Goal: Transaction & Acquisition: Obtain resource

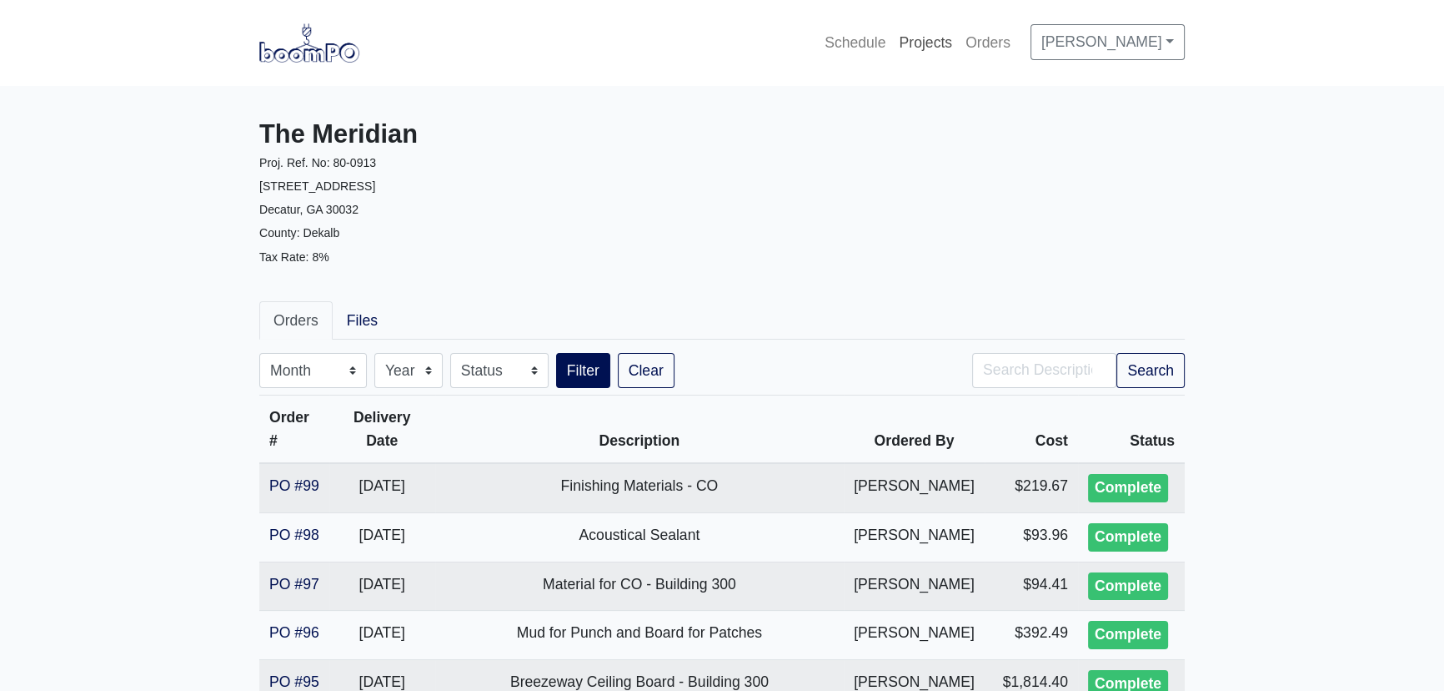
click at [897, 43] on link "Projects" at bounding box center [925, 42] width 67 height 37
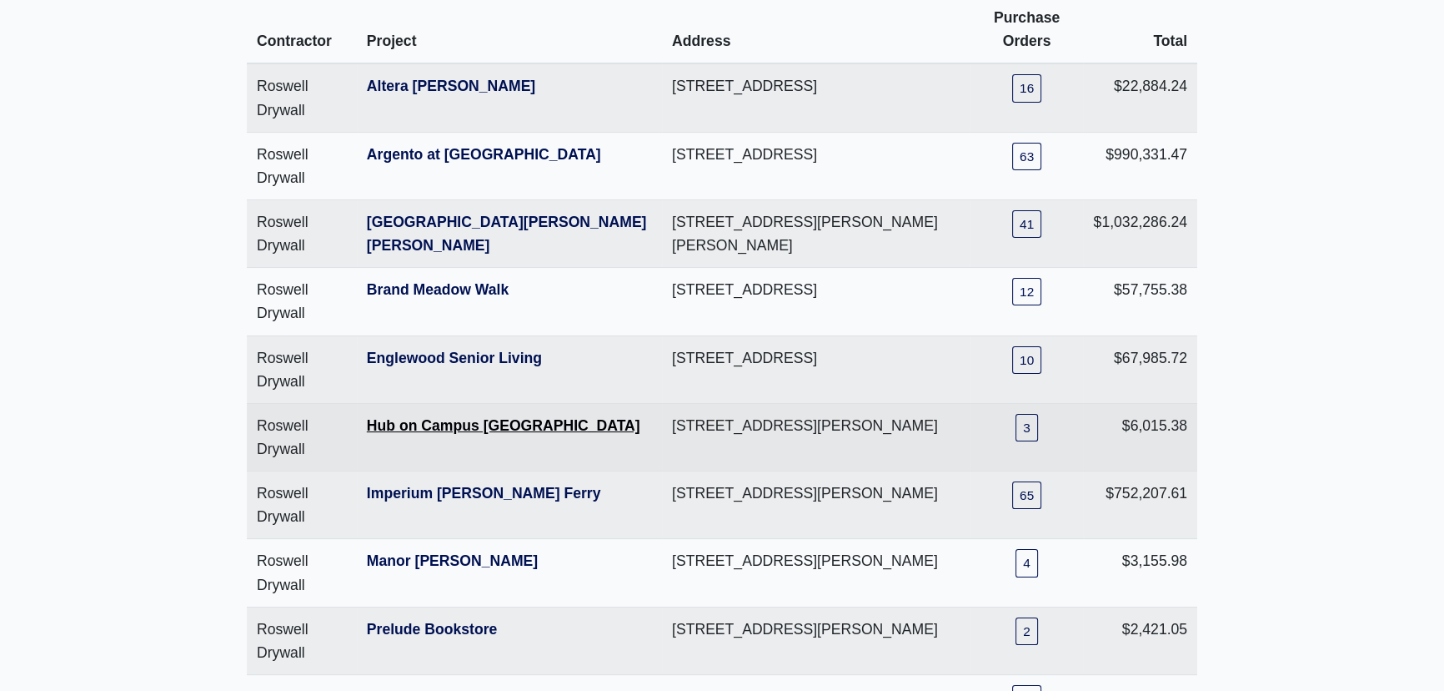
scroll to position [227, 0]
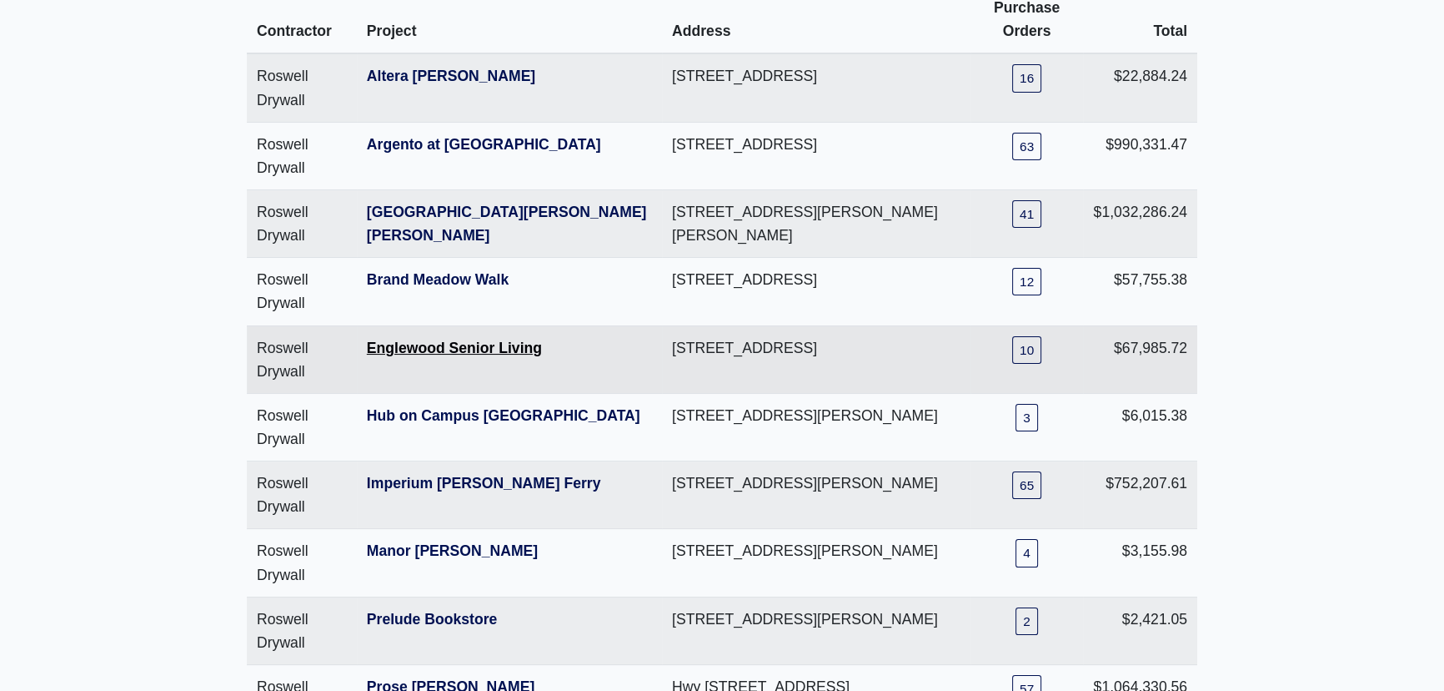
click at [437, 348] on link "Englewood Senior Living" at bounding box center [454, 347] width 175 height 17
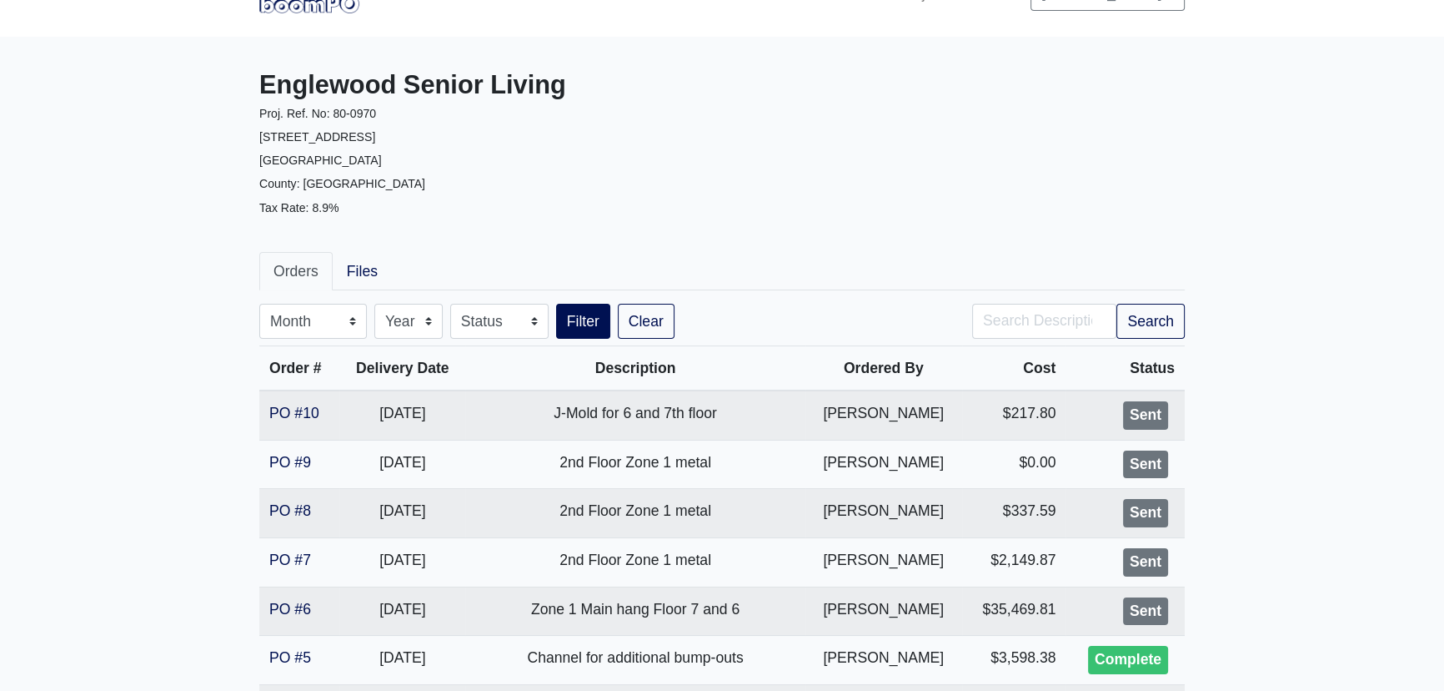
scroll to position [75, 0]
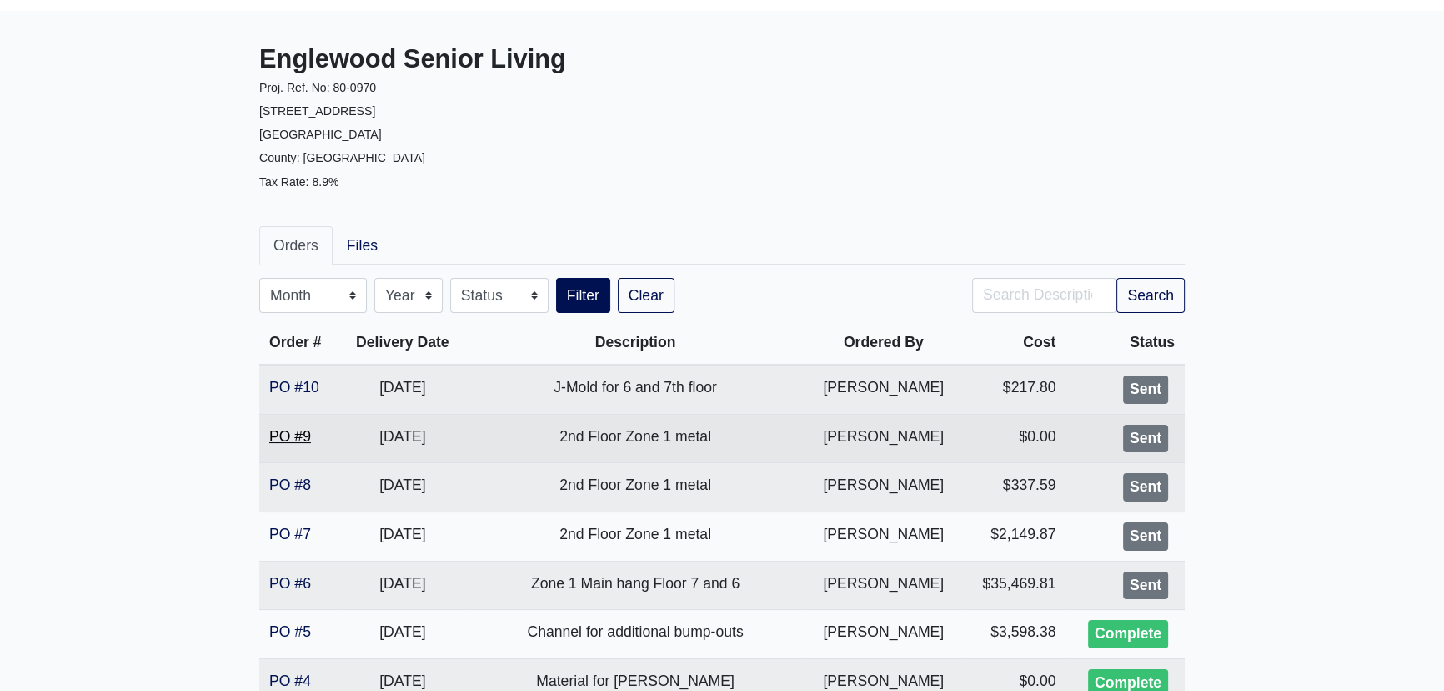
click at [292, 440] on link "PO #9" at bounding box center [290, 436] width 42 height 17
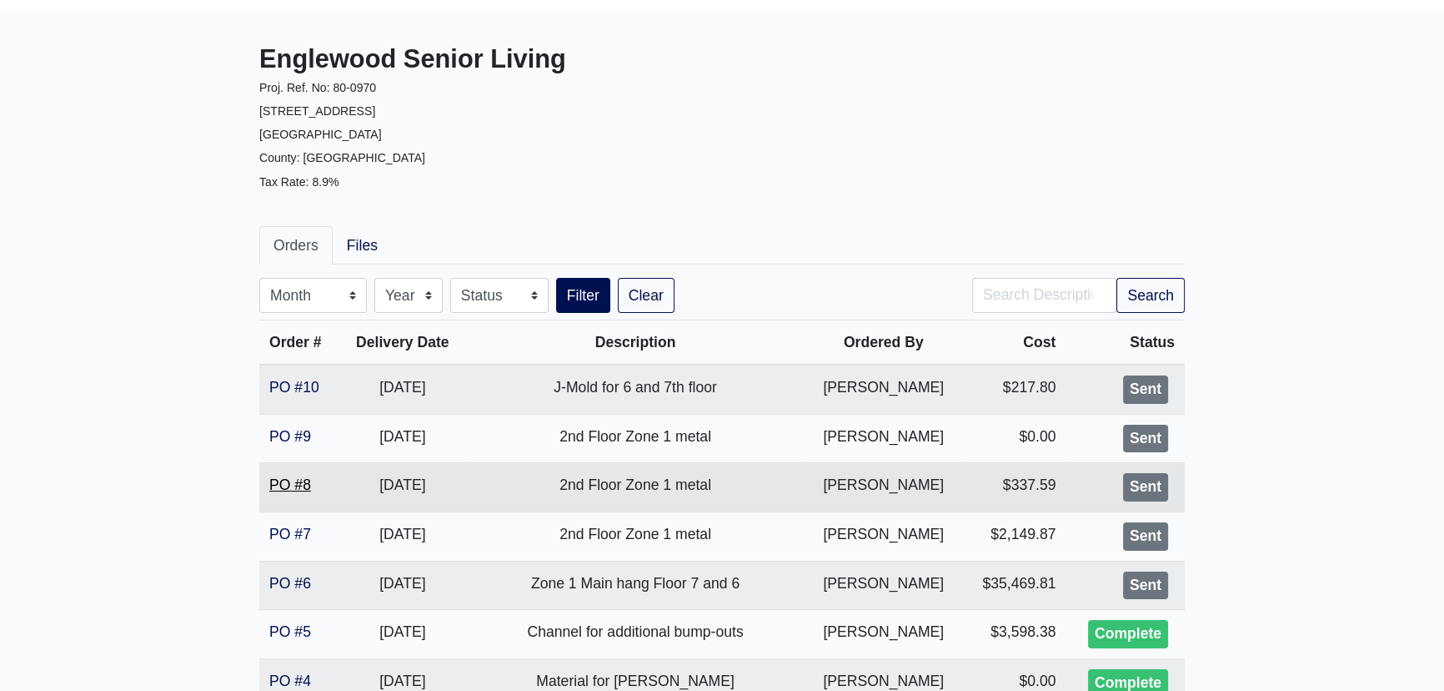
click at [301, 486] on link "PO #8" at bounding box center [290, 484] width 42 height 17
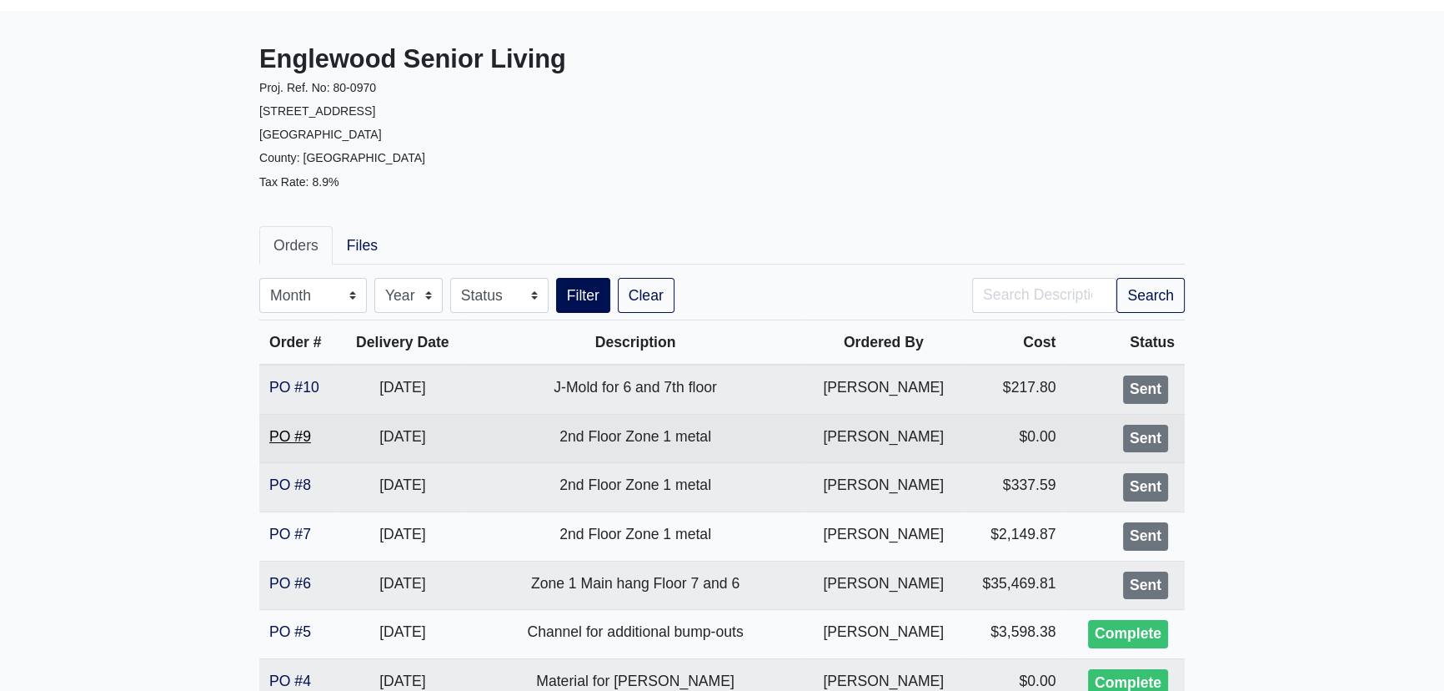
click at [298, 435] on link "PO #9" at bounding box center [290, 436] width 42 height 17
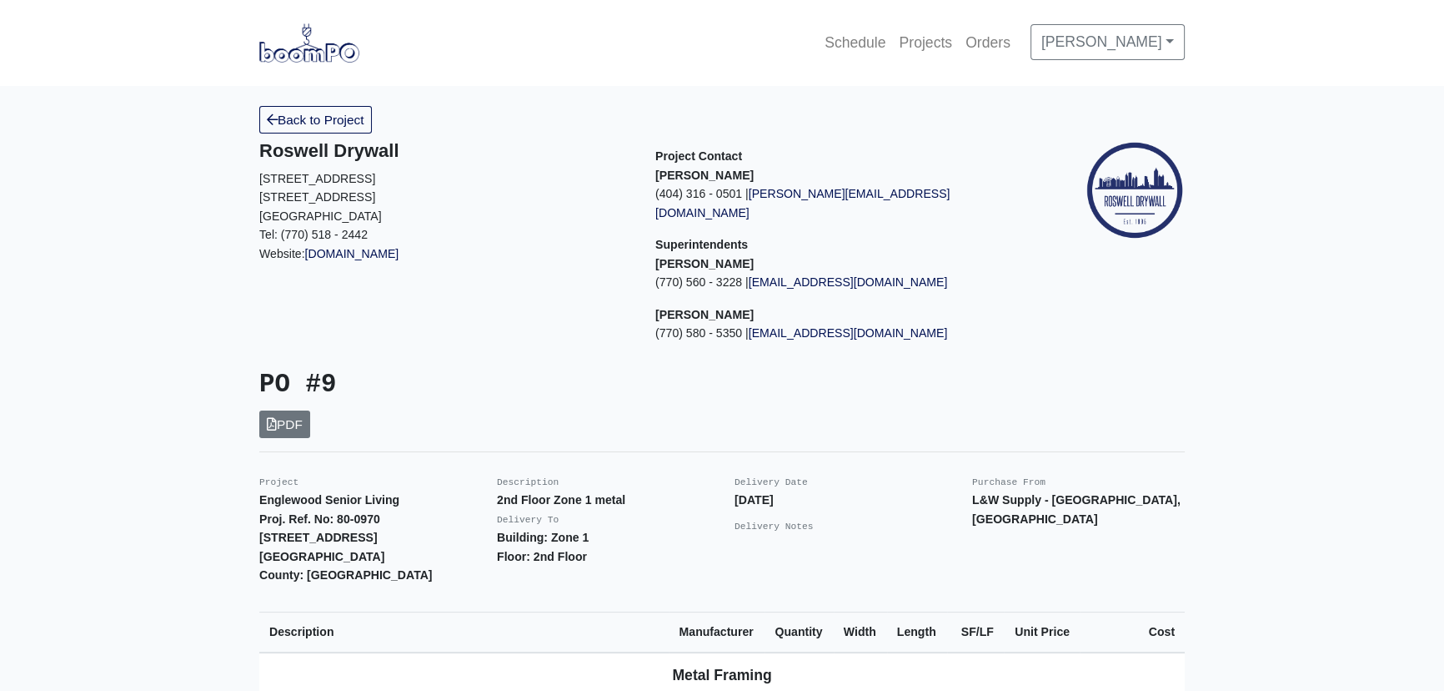
scroll to position [151, 0]
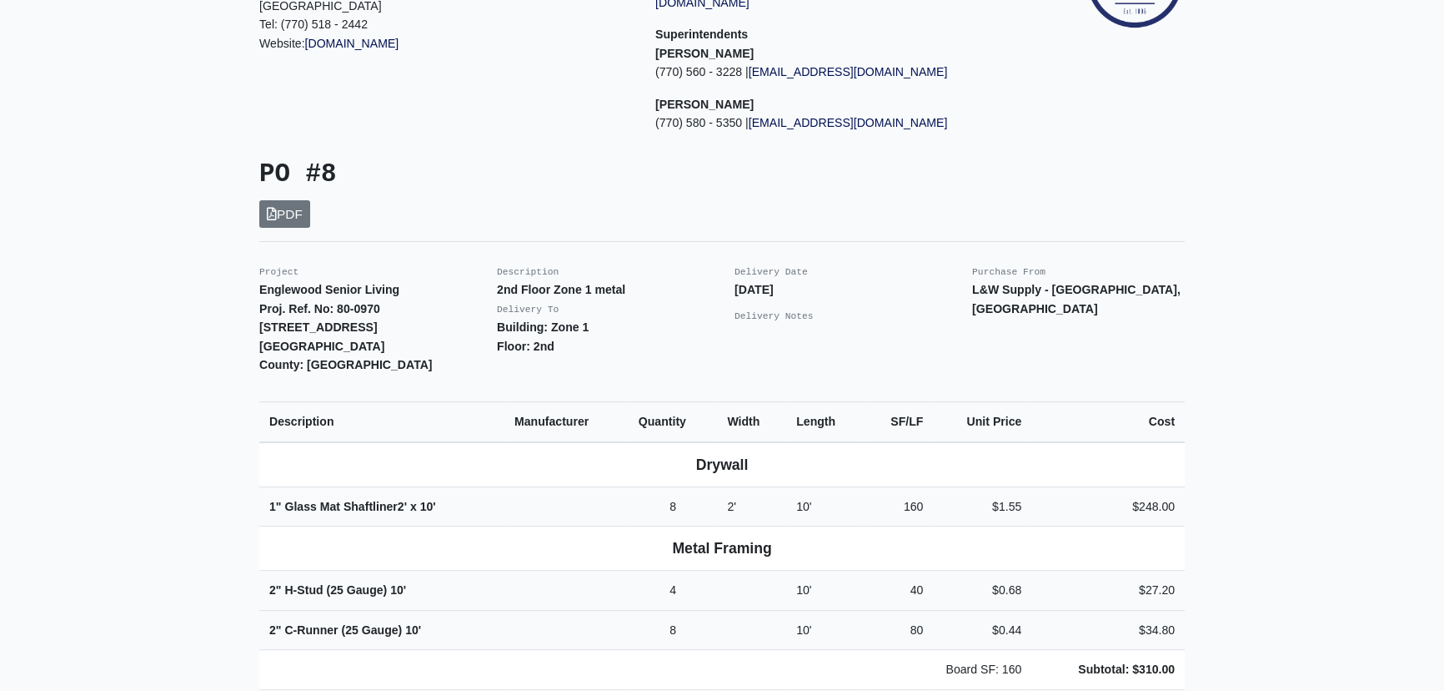
scroll to position [227, 0]
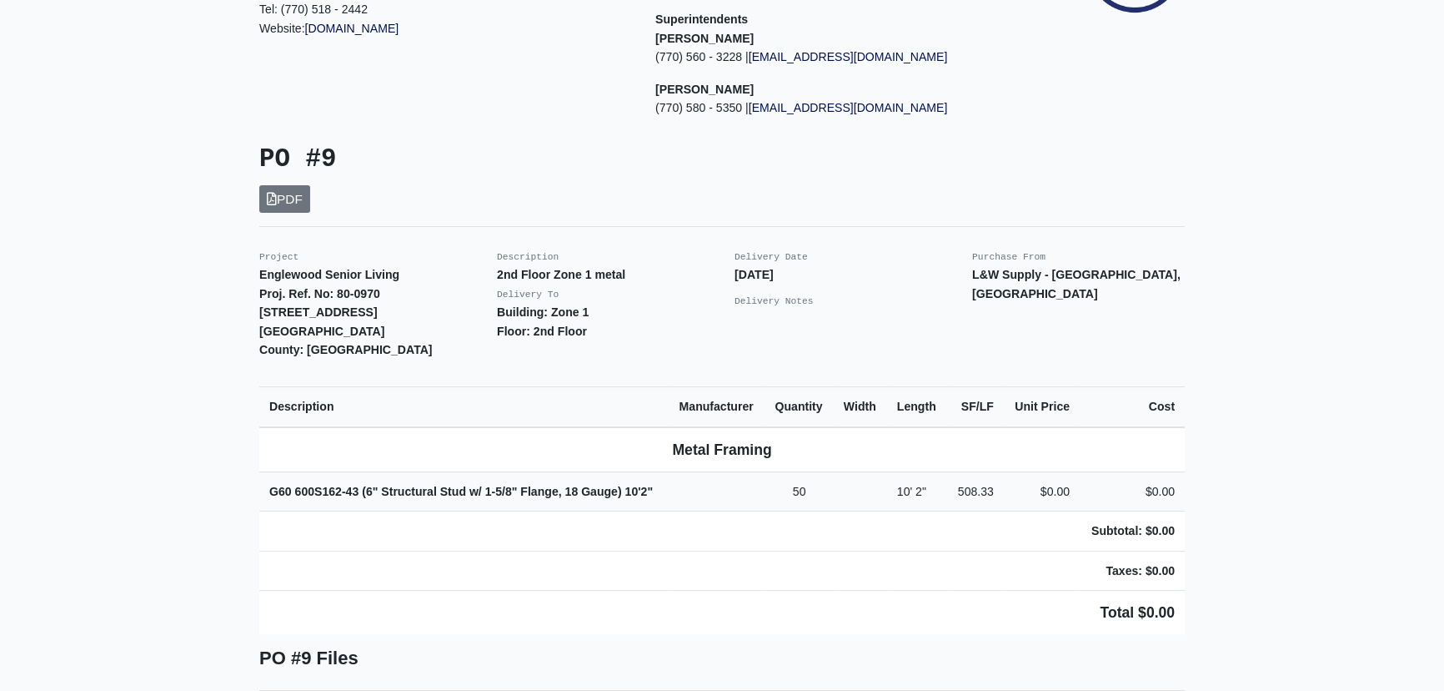
scroll to position [227, 0]
click at [299, 183] on link "PDF" at bounding box center [284, 197] width 51 height 28
click at [286, 183] on link "PDF" at bounding box center [284, 197] width 51 height 28
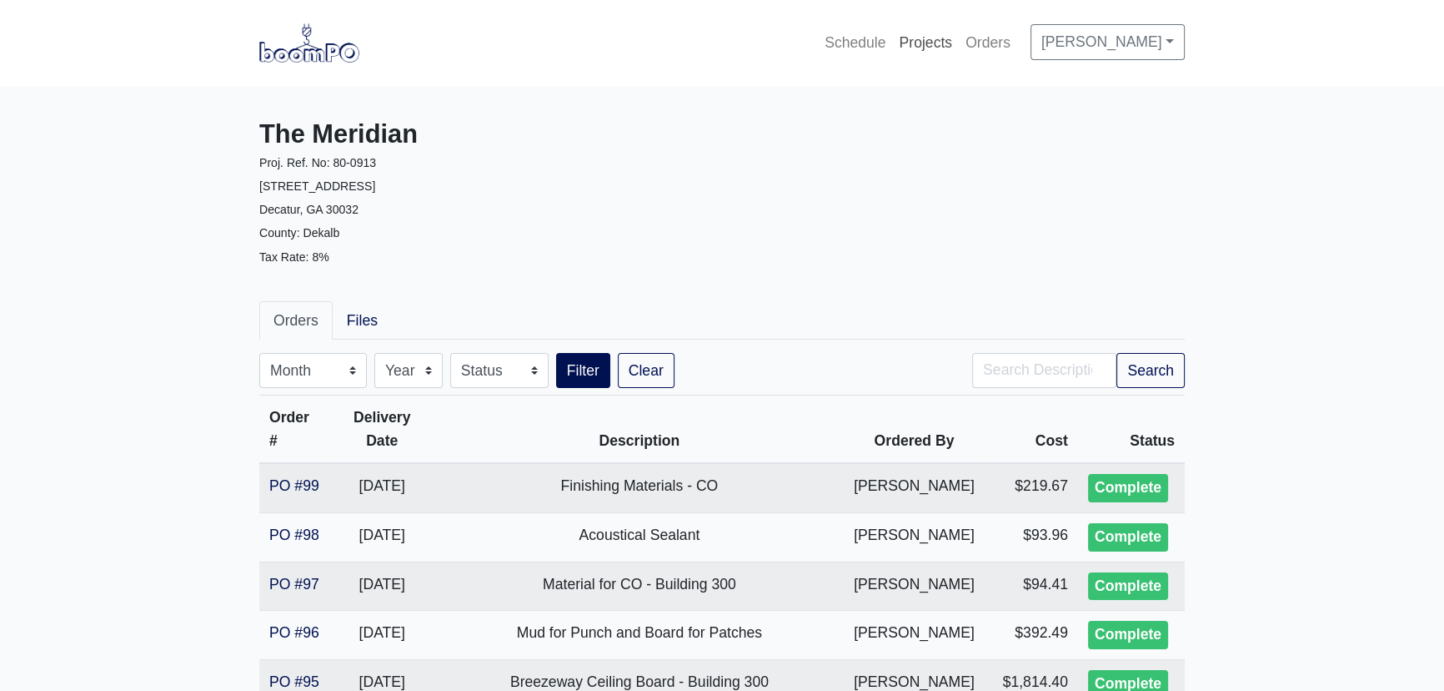
click at [902, 47] on link "Projects" at bounding box center [925, 42] width 67 height 37
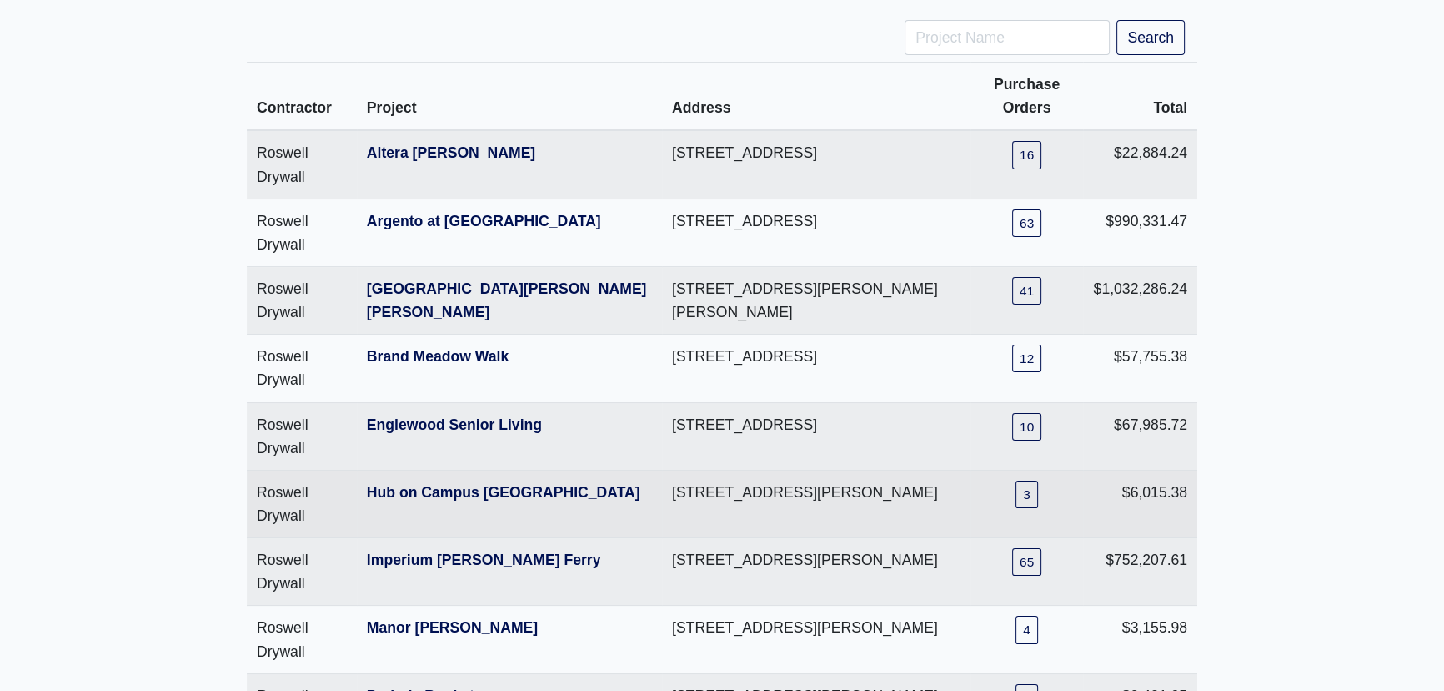
scroll to position [151, 0]
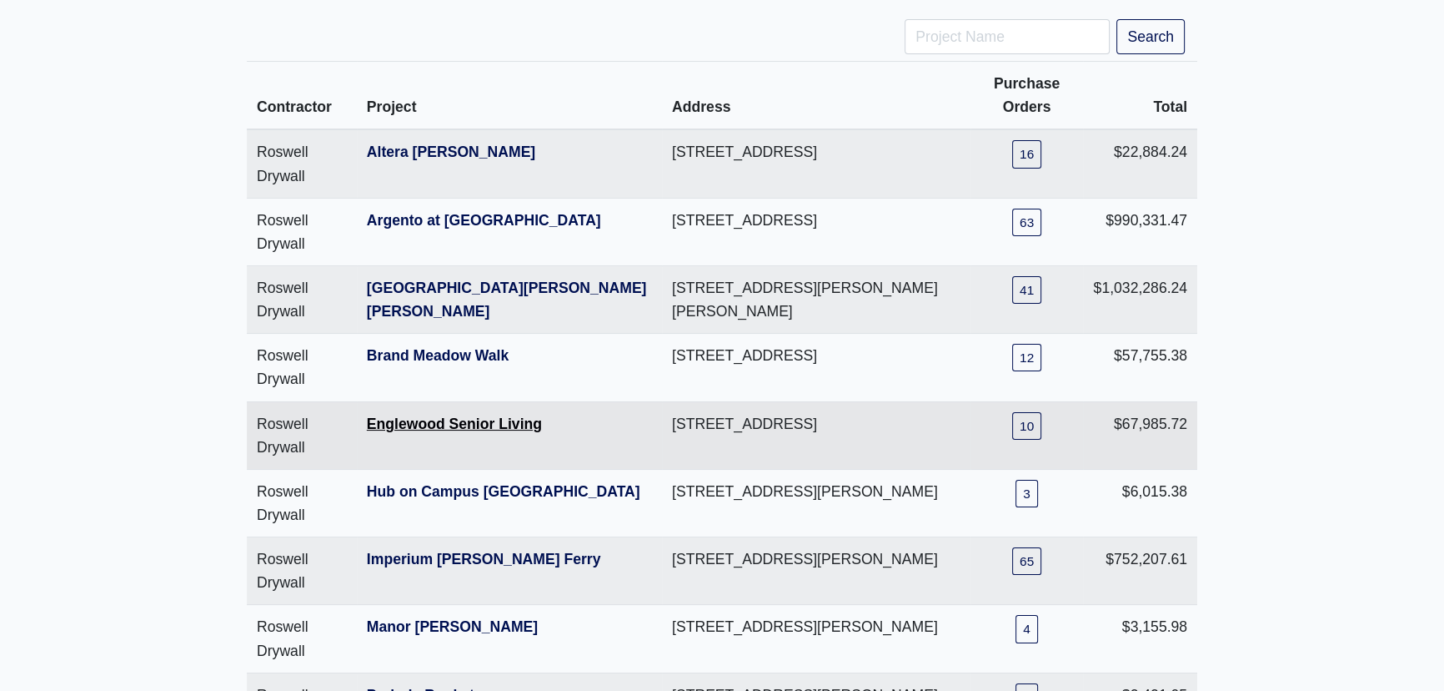
click at [422, 421] on link "Englewood Senior Living" at bounding box center [454, 423] width 175 height 17
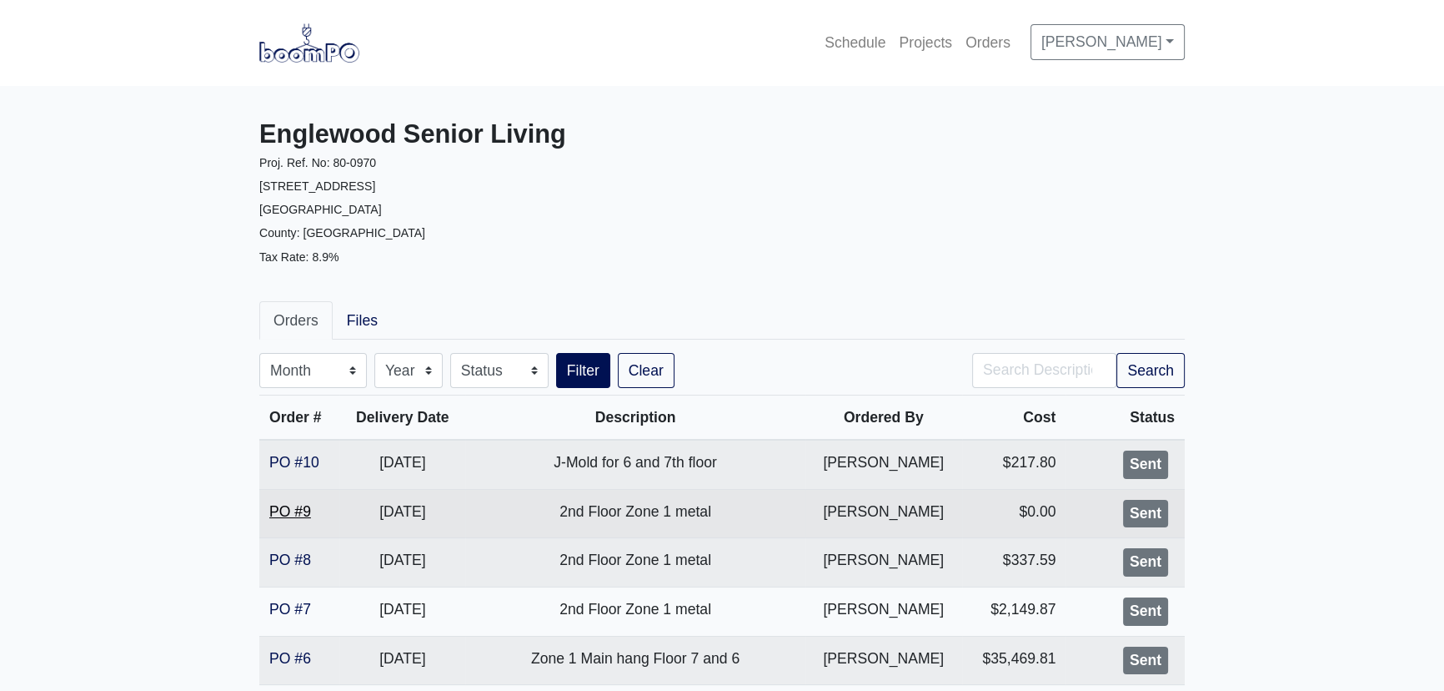
click at [294, 509] on link "PO #9" at bounding box center [290, 511] width 42 height 17
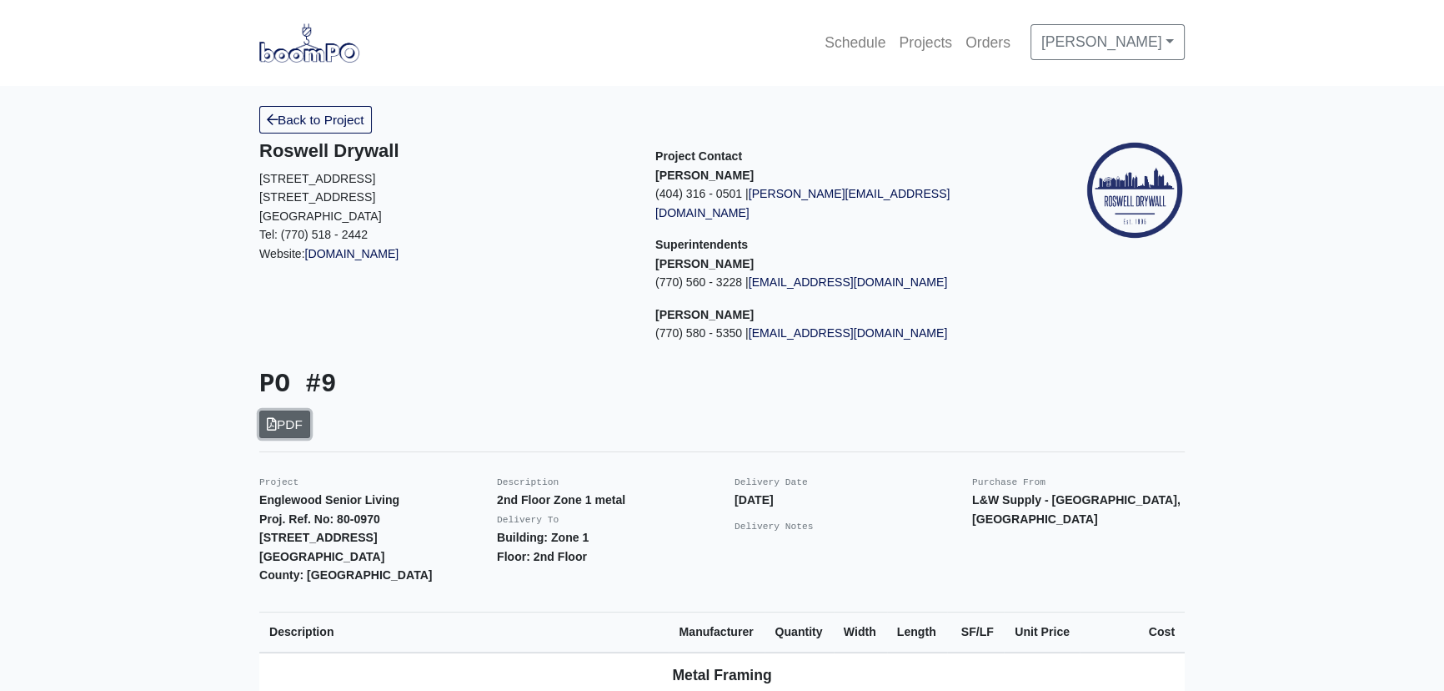
click at [310, 410] on link "PDF" at bounding box center [284, 424] width 51 height 28
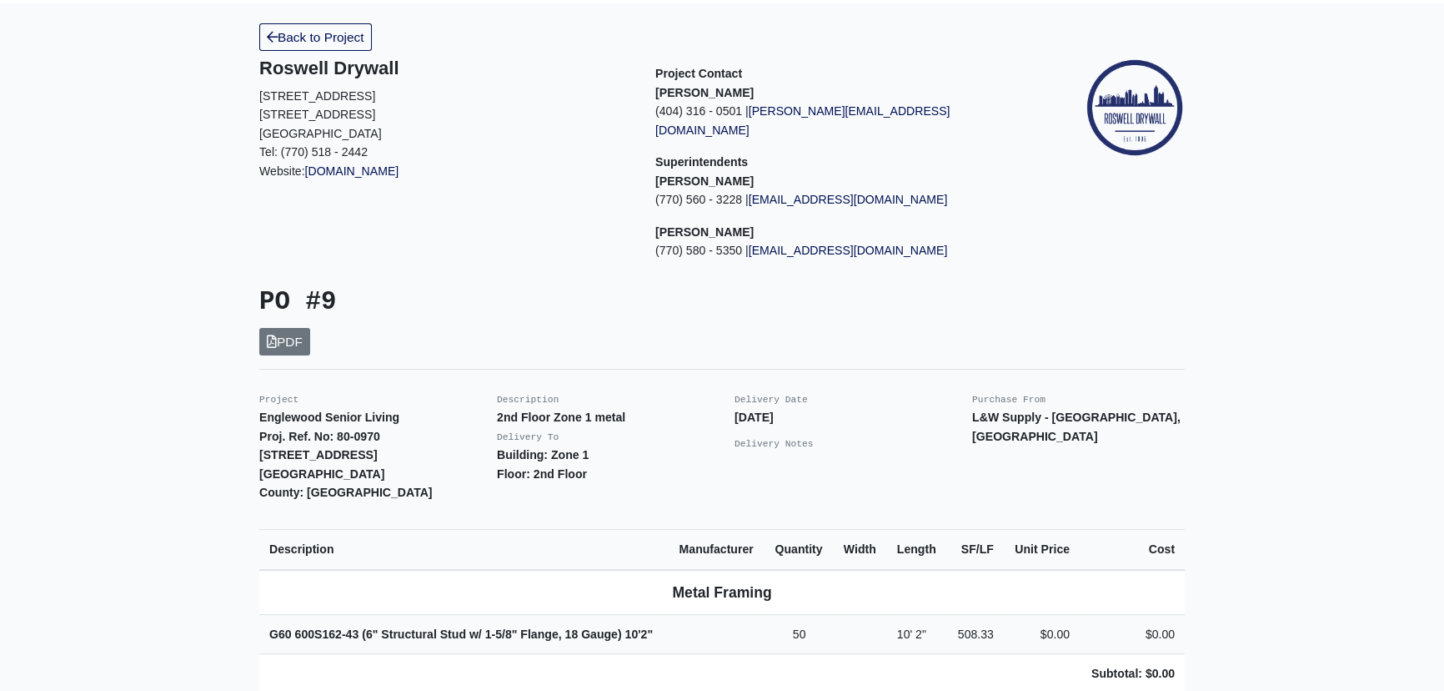
scroll to position [227, 0]
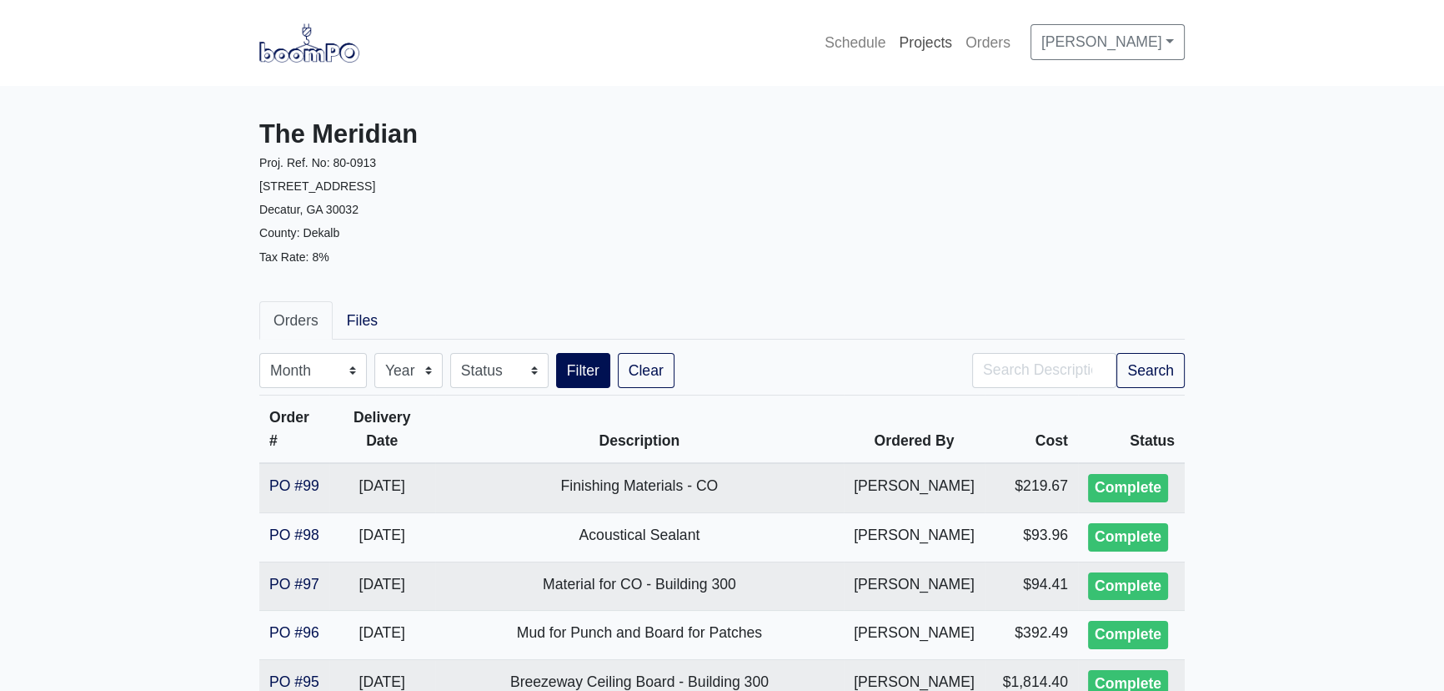
click at [927, 39] on link "Projects" at bounding box center [925, 42] width 67 height 37
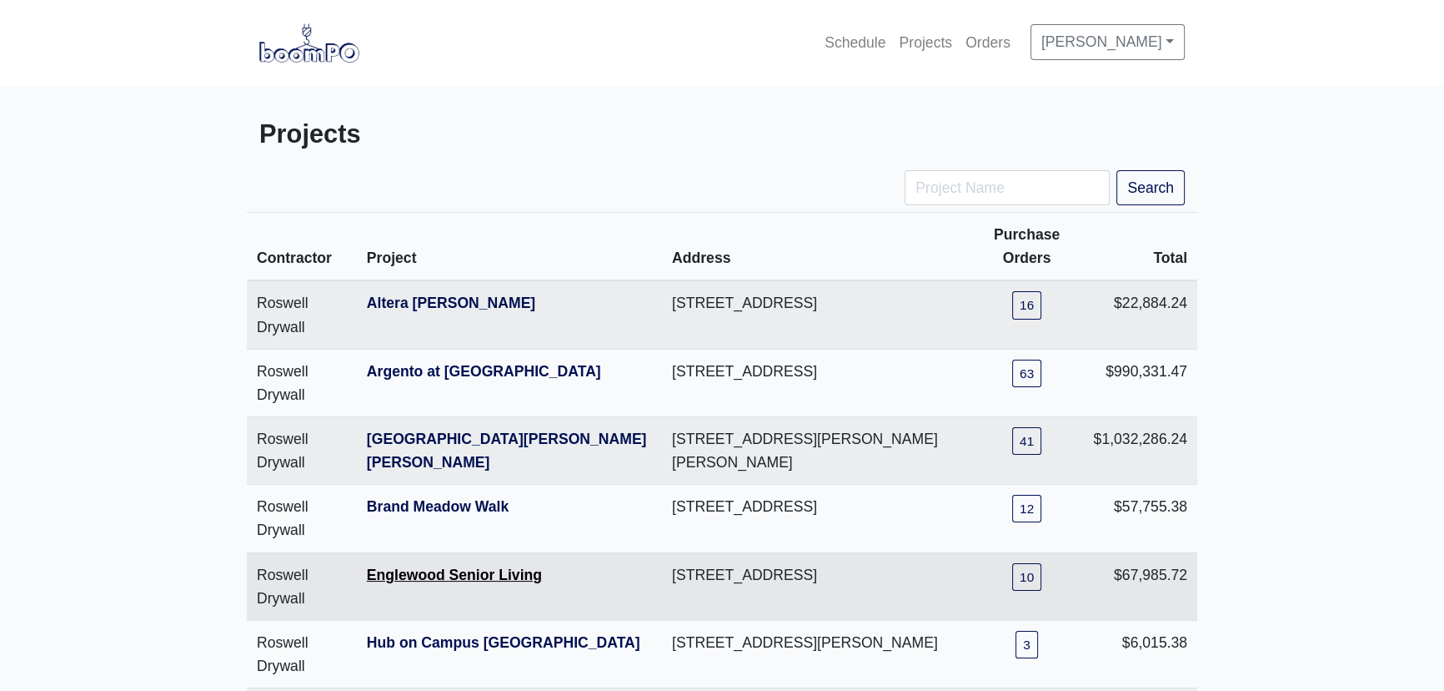
click at [399, 569] on link "Englewood Senior Living" at bounding box center [454, 574] width 175 height 17
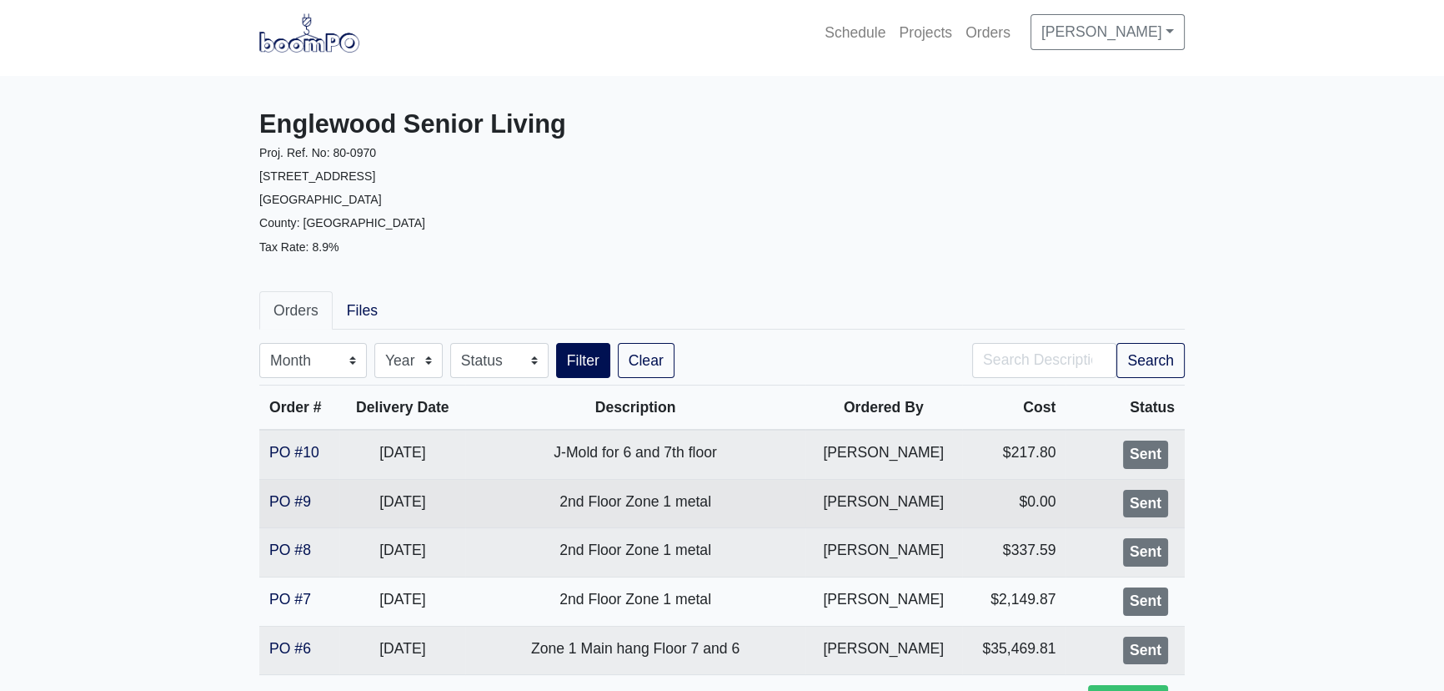
scroll to position [75, 0]
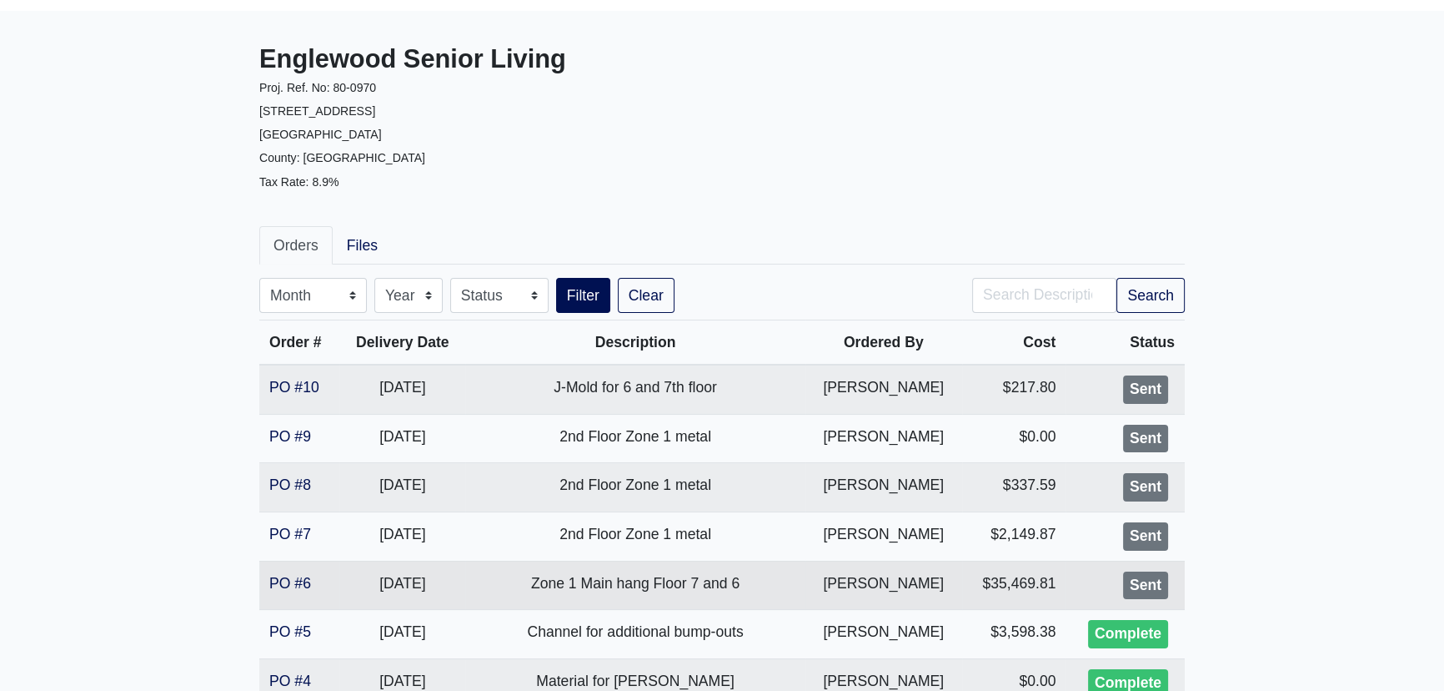
click at [636, 594] on td "Zone 1 Main hang Floor 7 and 6" at bounding box center [635, 584] width 340 height 49
click at [290, 575] on link "PO #6" at bounding box center [290, 583] width 42 height 17
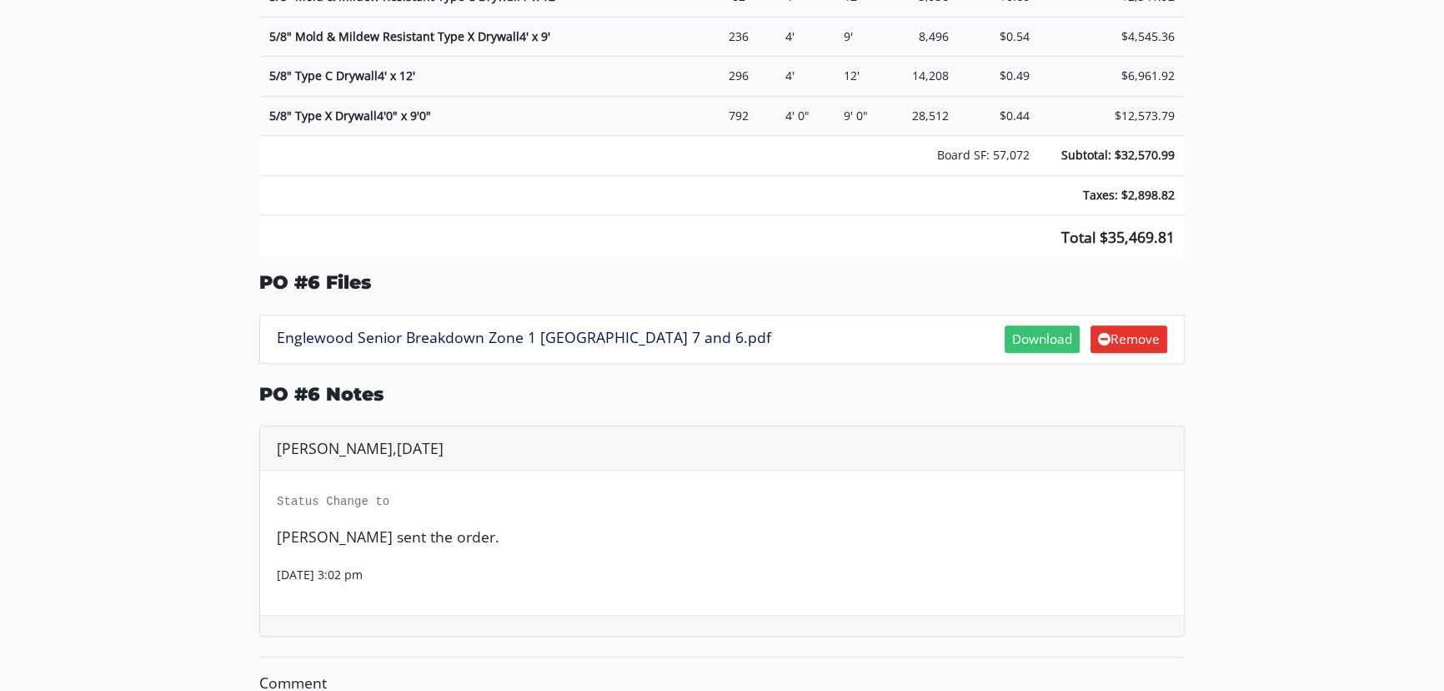
scroll to position [1179, 0]
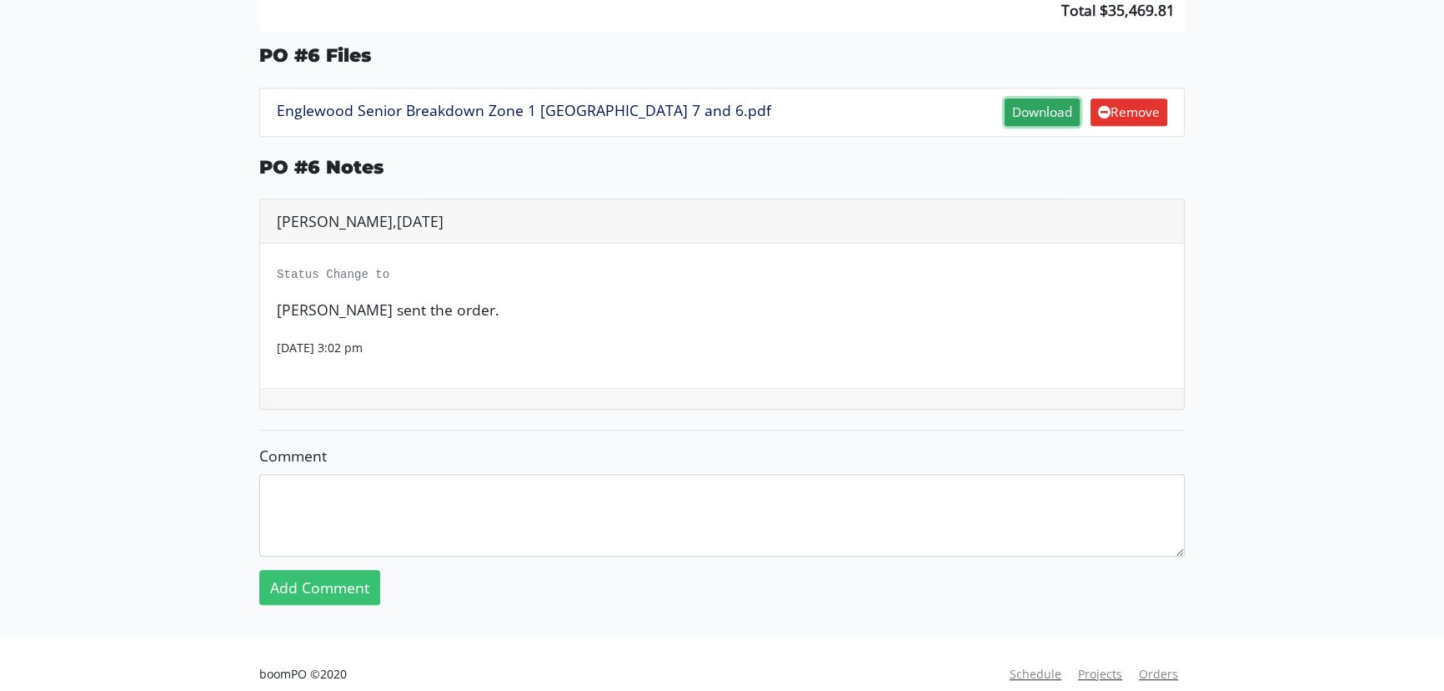
click at [1019, 102] on link "Download" at bounding box center [1042, 112] width 75 height 28
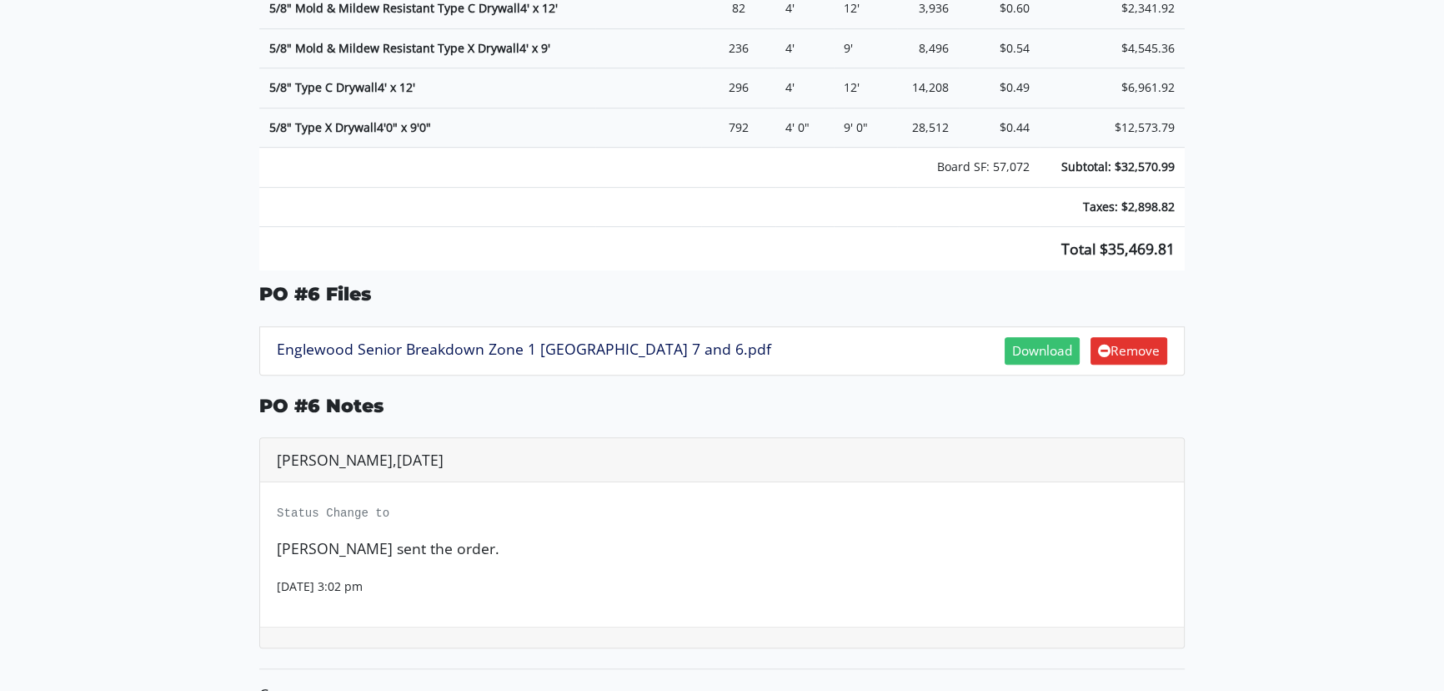
scroll to position [725, 0]
